Goal: Obtain resource: Download file/media

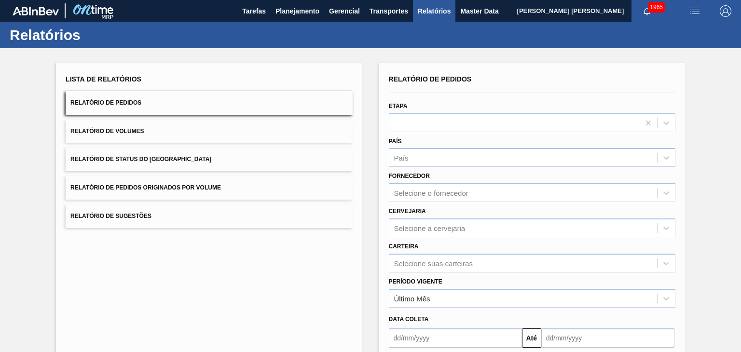
click at [168, 102] on button "Relatório de Pedidos" at bounding box center [209, 103] width 286 height 24
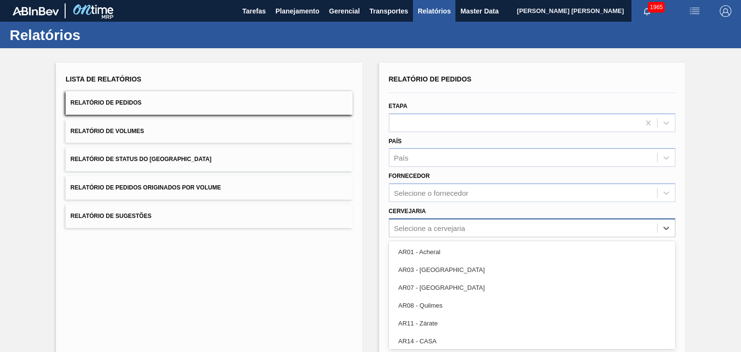
click at [439, 228] on div "option AR01 - Acheral focused, 1 of 92. 92 results available. Use Up and Down t…" at bounding box center [532, 227] width 286 height 19
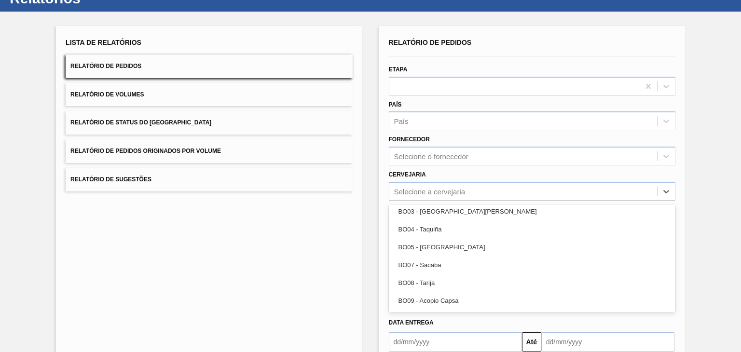
scroll to position [482, 0]
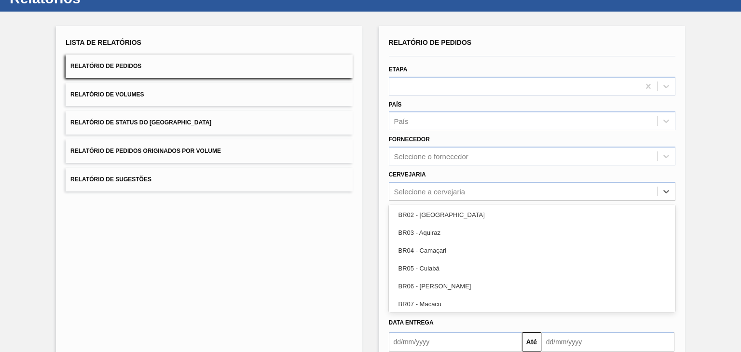
click at [738, 174] on div "Lista de Relatórios Relatório de Pedidos Relatório de Volumes Relatório de Stat…" at bounding box center [370, 211] width 741 height 398
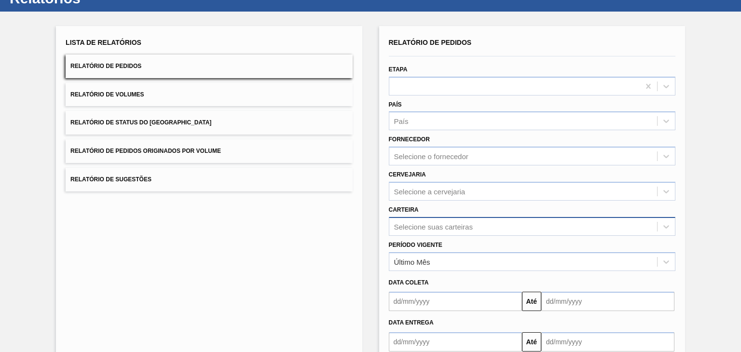
click at [443, 223] on div "Selecione suas carteiras" at bounding box center [532, 226] width 286 height 19
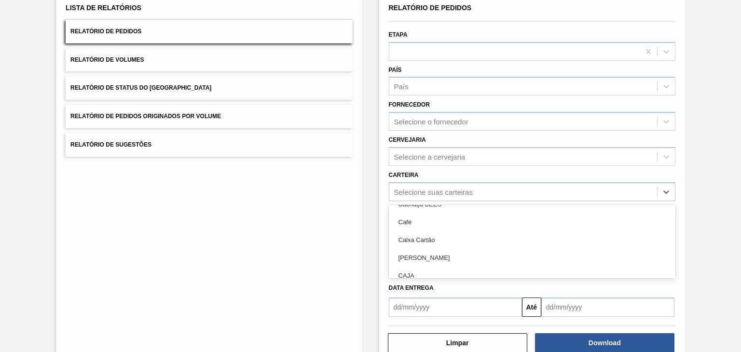
scroll to position [675, 0]
type input "LAT"
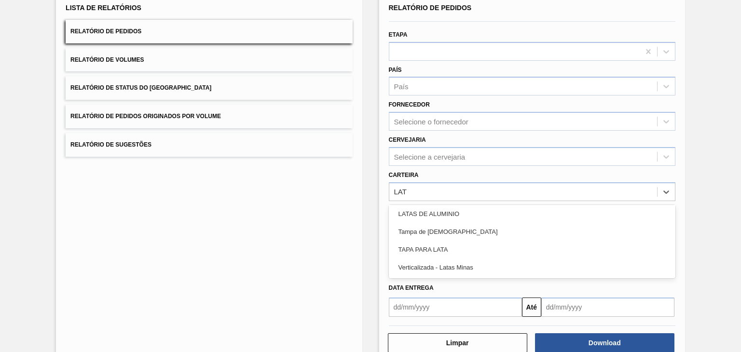
scroll to position [0, 0]
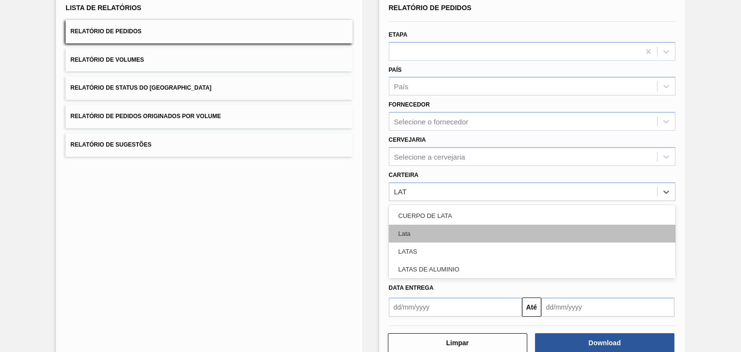
click at [450, 233] on div "Lata" at bounding box center [532, 234] width 286 height 18
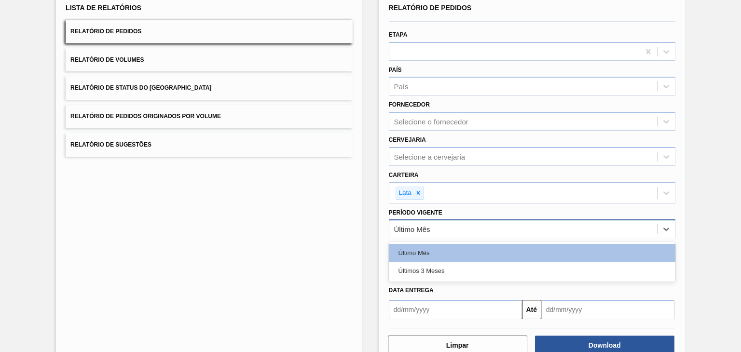
click at [446, 230] on div "Último Mês" at bounding box center [523, 229] width 268 height 14
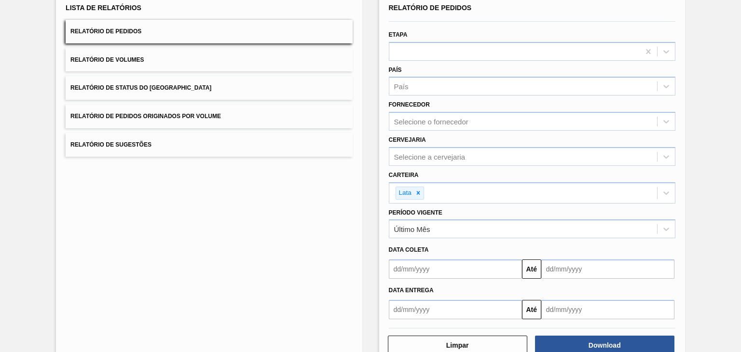
click at [299, 245] on div "Lista de Relatórios Relatório de Pedidos Relatório de Volumes Relatório de Stat…" at bounding box center [209, 178] width 306 height 374
click at [528, 265] on button "Até" at bounding box center [531, 268] width 19 height 19
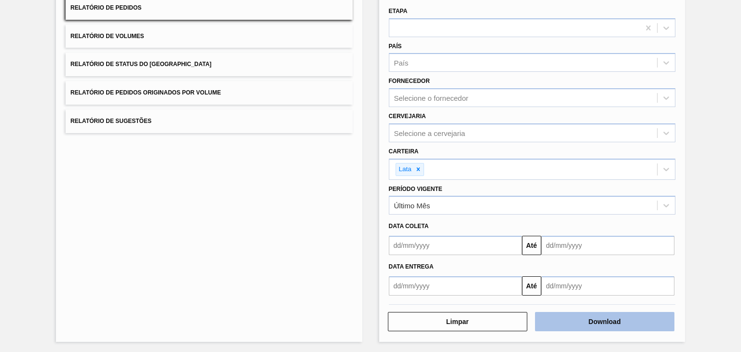
click at [615, 320] on button "Download" at bounding box center [604, 321] width 139 height 19
click at [579, 321] on button "Download" at bounding box center [604, 321] width 139 height 19
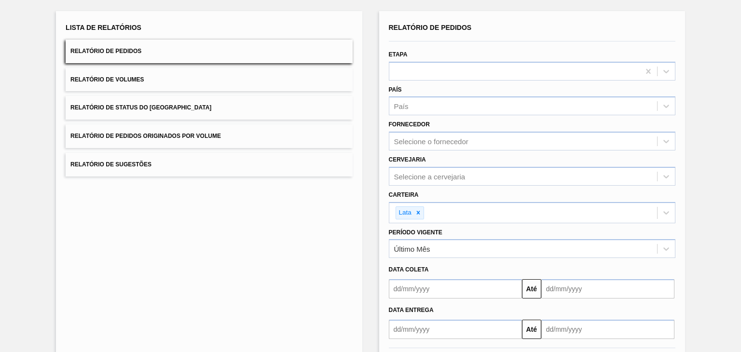
scroll to position [0, 0]
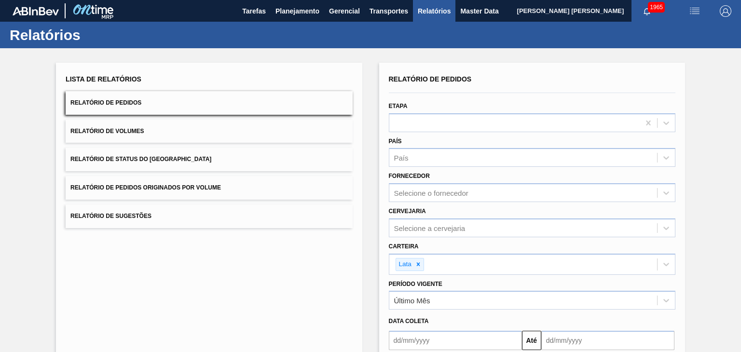
click at [201, 97] on button "Relatório de Pedidos" at bounding box center [209, 103] width 286 height 24
click at [177, 131] on button "Relatório de Volumes" at bounding box center [209, 132] width 286 height 24
click at [184, 98] on button "Relatório de Pedidos" at bounding box center [209, 103] width 286 height 24
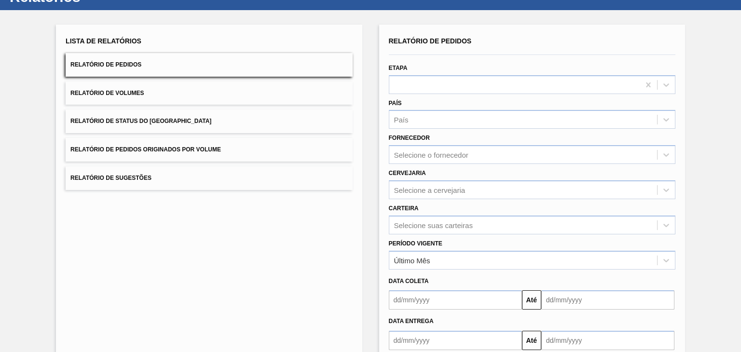
scroll to position [93, 0]
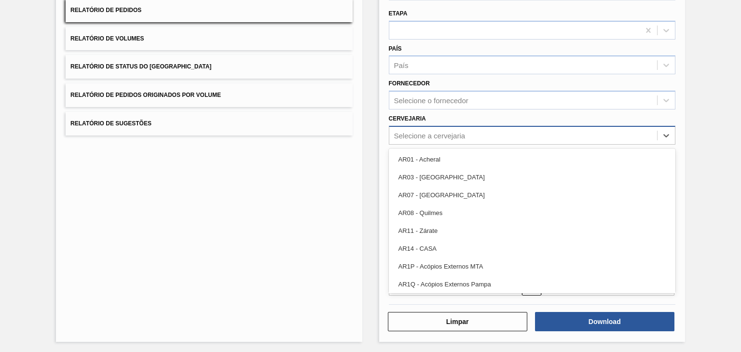
click at [451, 141] on div "Selecione a cervejaria" at bounding box center [532, 135] width 286 height 19
click at [717, 131] on div "Lista de Relatórios Relatório de Pedidos Relatório de Volumes Relatório de Stat…" at bounding box center [370, 155] width 741 height 398
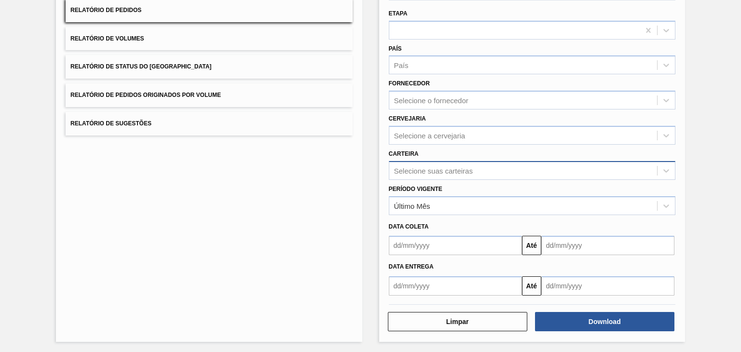
click at [436, 170] on div "Selecione suas carteiras" at bounding box center [433, 170] width 79 height 8
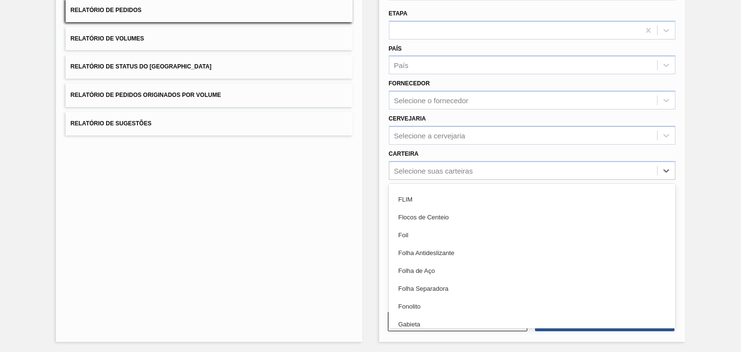
scroll to position [1517, 0]
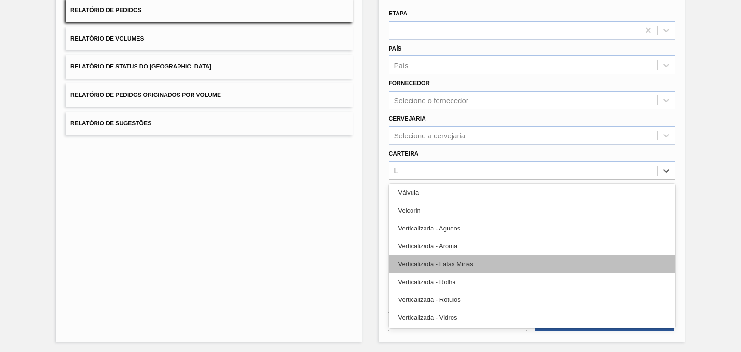
type input "LA"
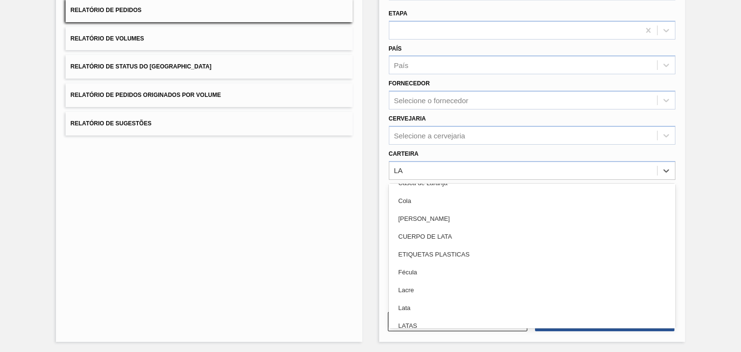
scroll to position [96, 0]
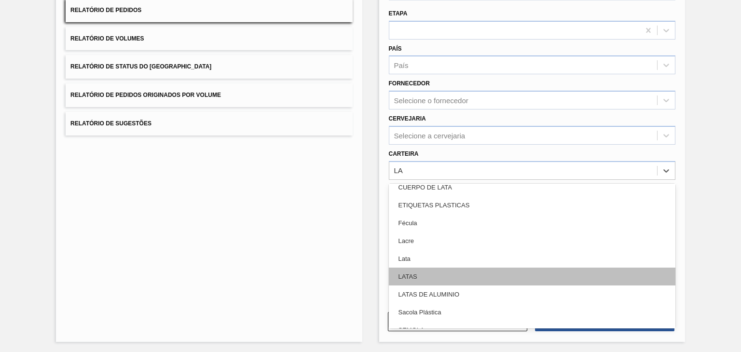
click at [444, 272] on div "LATAS" at bounding box center [532, 277] width 286 height 18
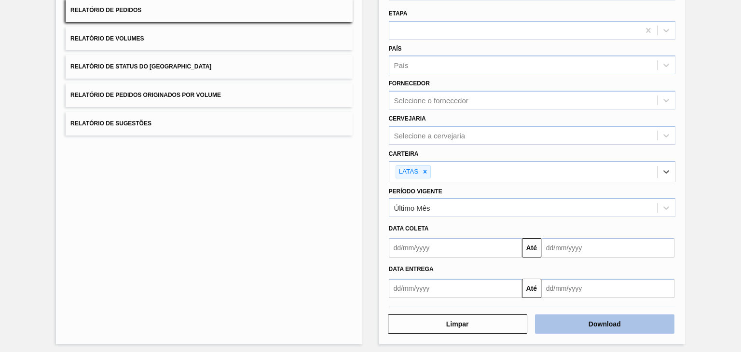
click at [585, 323] on button "Download" at bounding box center [604, 323] width 139 height 19
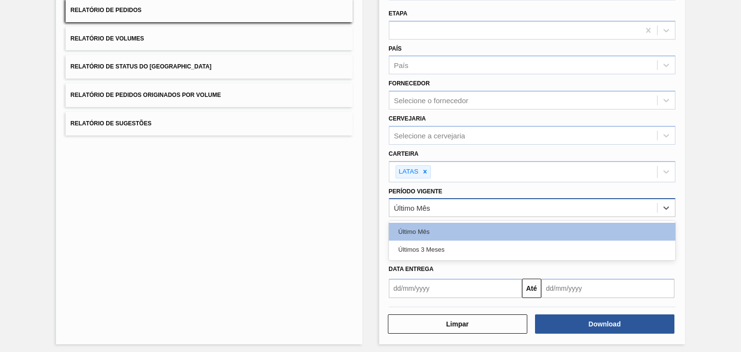
click at [476, 201] on div "Último Mês" at bounding box center [523, 208] width 268 height 14
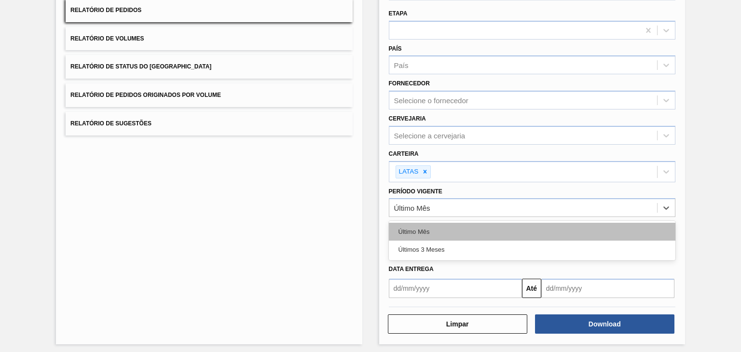
click at [470, 230] on div "Último Mês" at bounding box center [532, 232] width 286 height 18
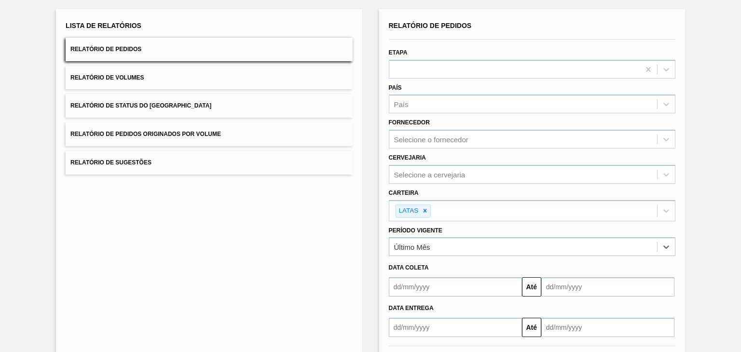
scroll to position [95, 0]
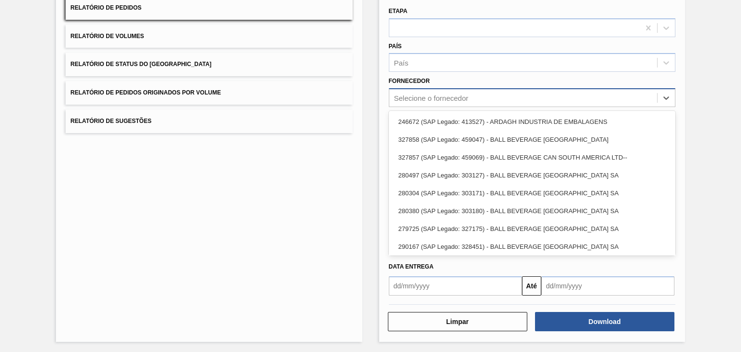
click at [457, 94] on div "Selecione o fornecedor" at bounding box center [431, 98] width 74 height 8
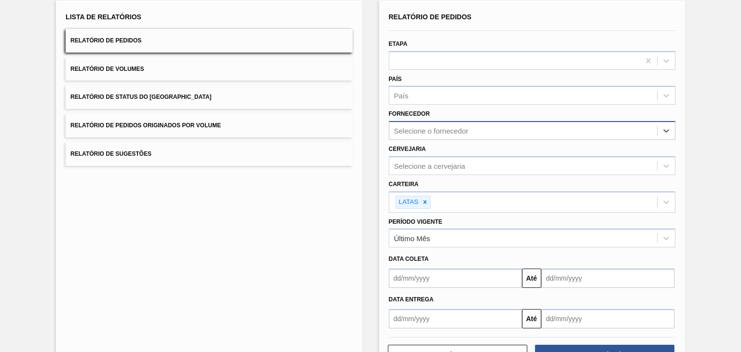
scroll to position [47, 0]
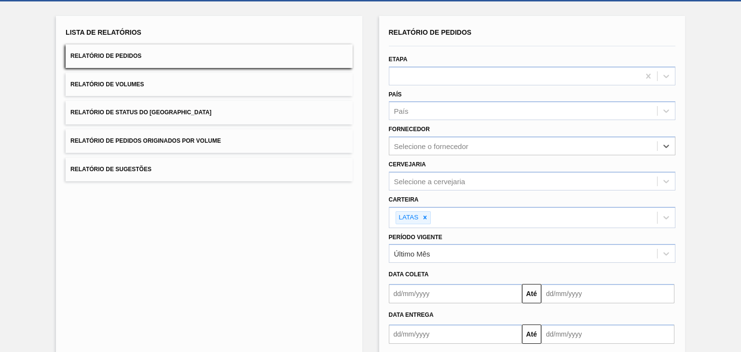
click at [210, 54] on button "Relatório de Pedidos" at bounding box center [209, 56] width 286 height 24
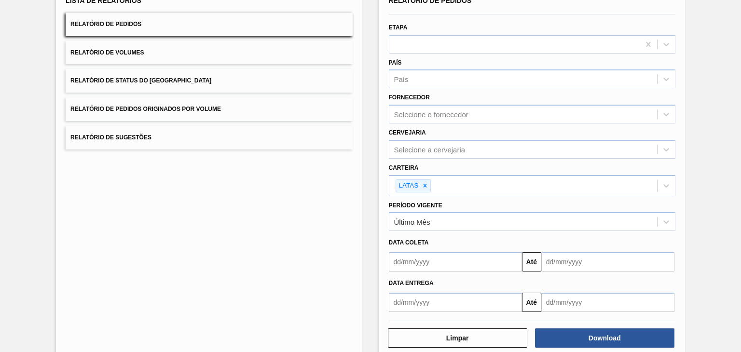
scroll to position [95, 0]
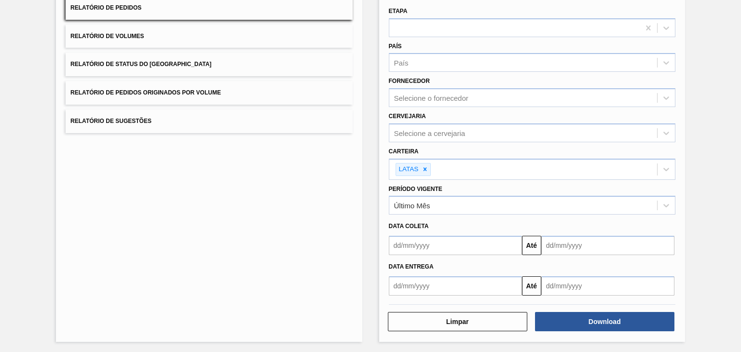
click at [203, 32] on button "Relatório de Volumes" at bounding box center [209, 37] width 286 height 24
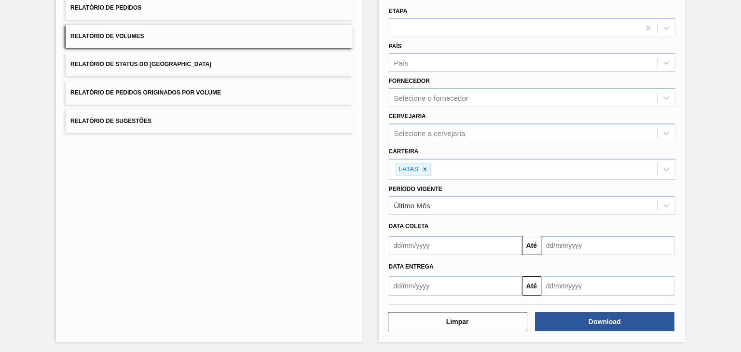
click at [205, 70] on button "Relatório de Status do Estoque" at bounding box center [209, 65] width 286 height 24
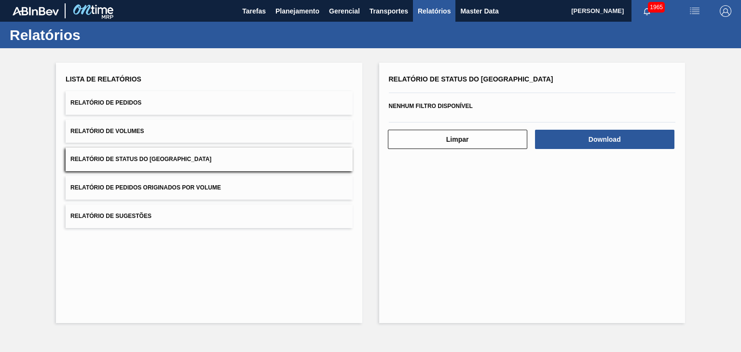
scroll to position [0, 0]
click at [181, 105] on button "Relatório de Pedidos" at bounding box center [209, 103] width 286 height 24
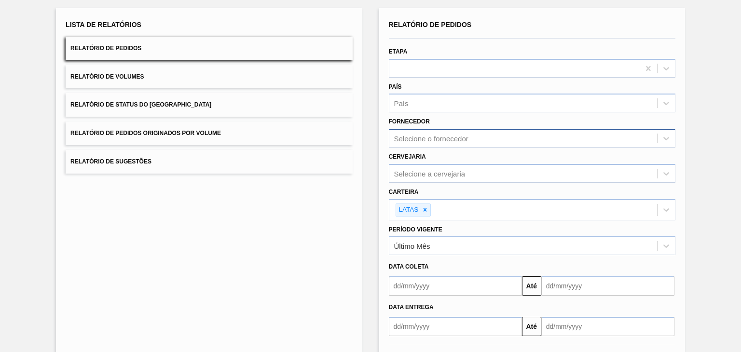
scroll to position [95, 0]
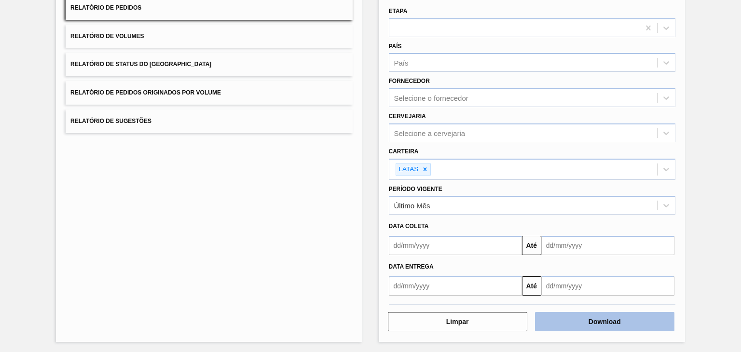
click at [601, 325] on button "Download" at bounding box center [604, 321] width 139 height 19
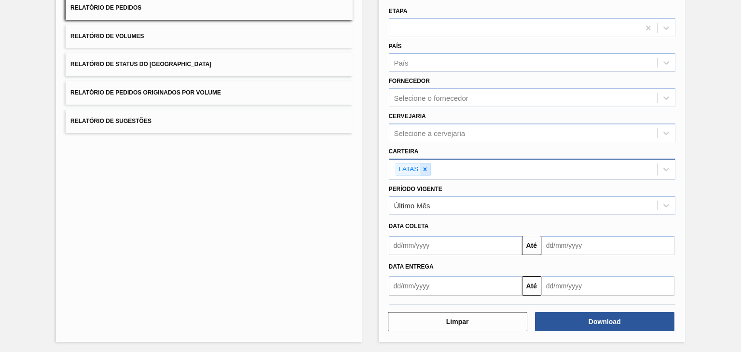
click at [423, 169] on icon at bounding box center [424, 169] width 3 height 3
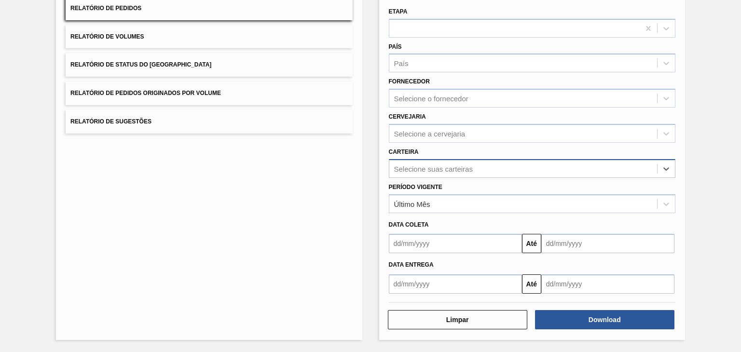
scroll to position [93, 0]
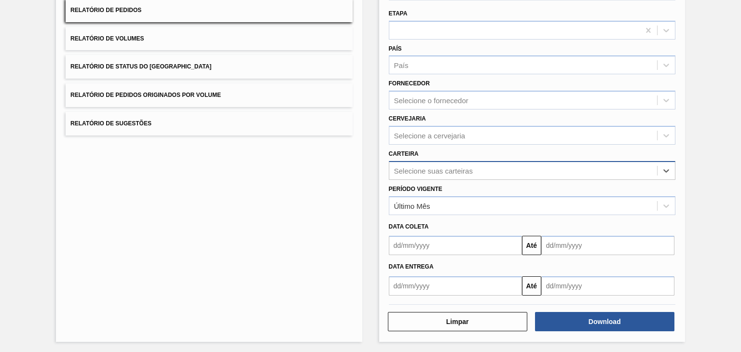
click at [423, 169] on div "Selecione suas carteiras" at bounding box center [433, 170] width 79 height 8
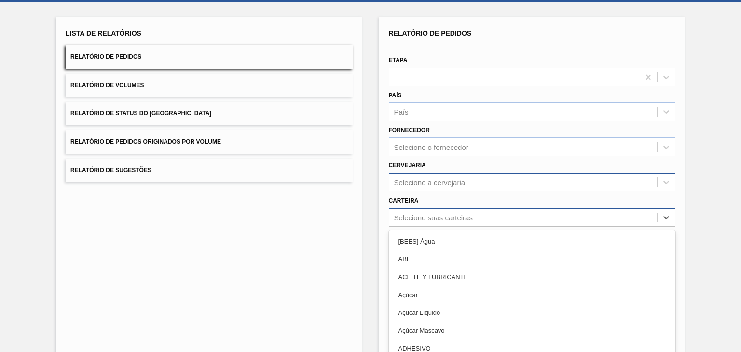
scroll to position [48, 0]
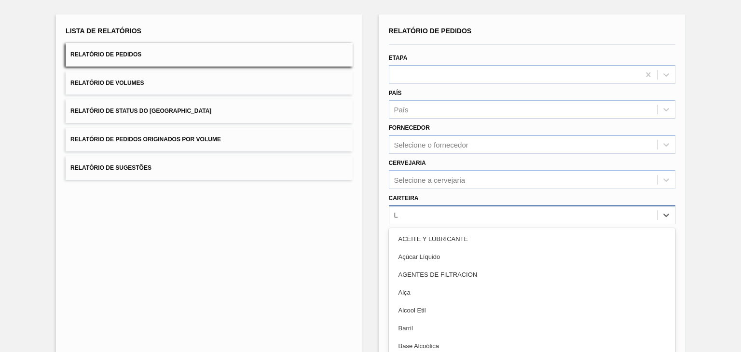
type input "L"
